Goal: Navigation & Orientation: Find specific page/section

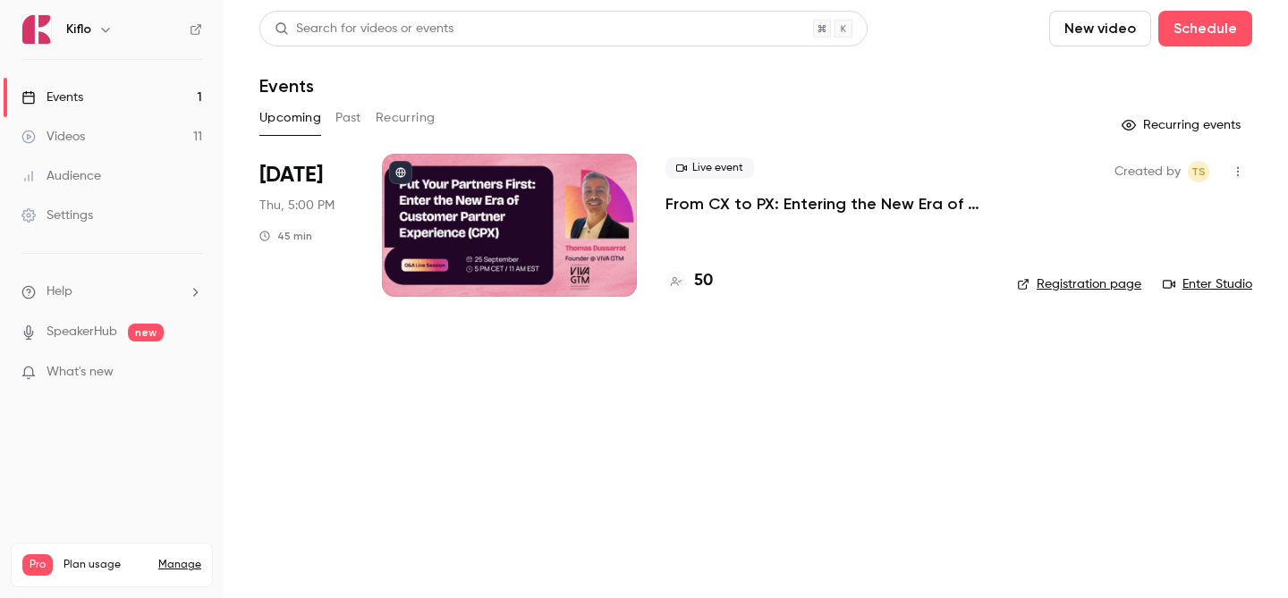
click at [98, 107] on link "Events 1" at bounding box center [112, 97] width 224 height 39
click at [86, 132] on link "Videos 11" at bounding box center [112, 136] width 224 height 39
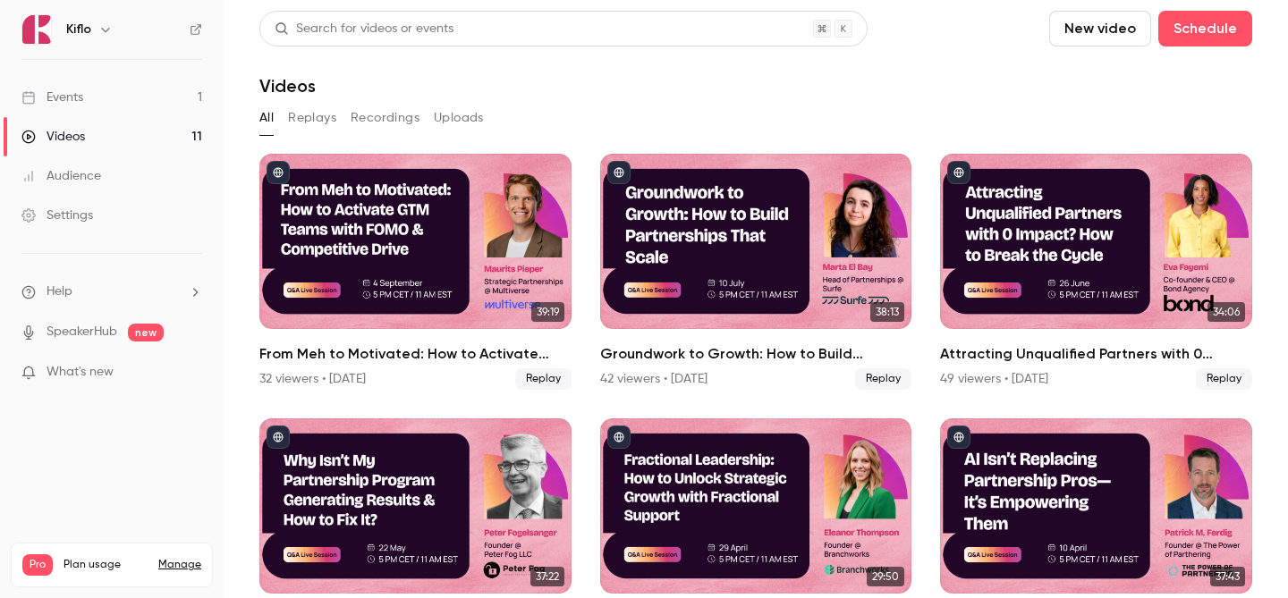
click at [146, 80] on link "Events 1" at bounding box center [112, 97] width 224 height 39
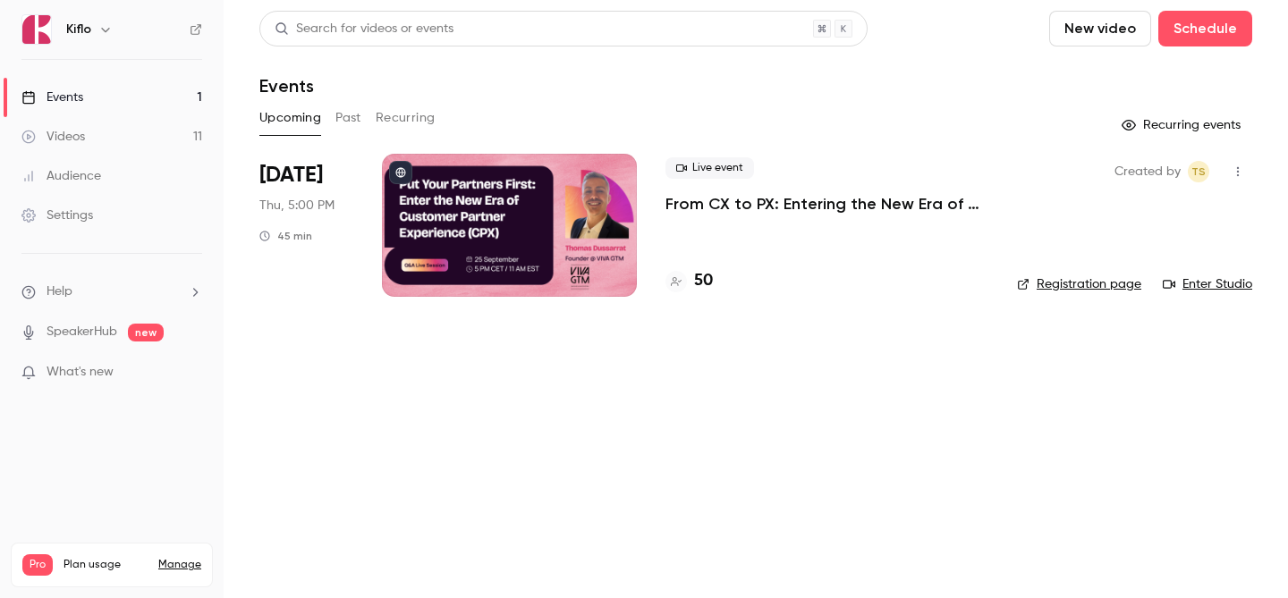
click at [151, 149] on link "Videos 11" at bounding box center [112, 136] width 224 height 39
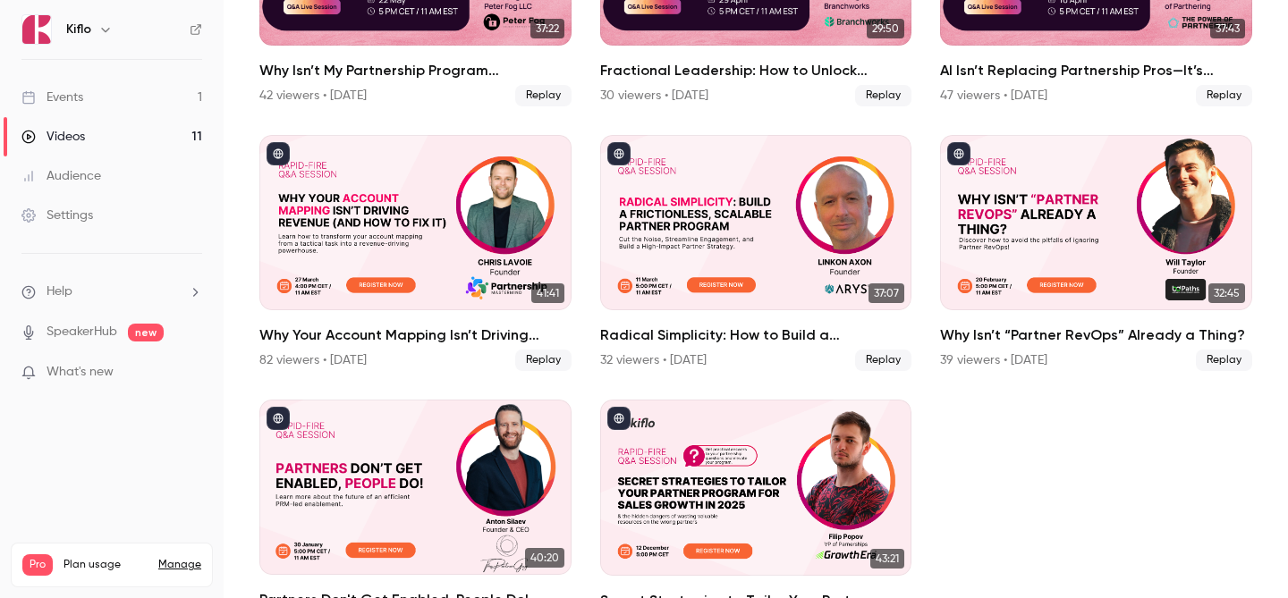
scroll to position [607, 0]
